Goal: Feedback & Contribution: Submit feedback/report problem

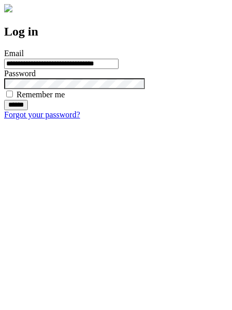
type input "**********"
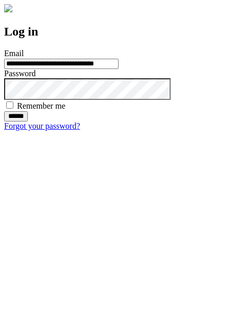
click at [28, 121] on input "******" at bounding box center [16, 116] width 24 height 10
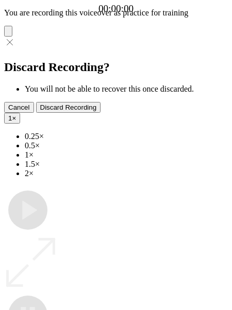
type input "**********"
